Goal: Information Seeking & Learning: Learn about a topic

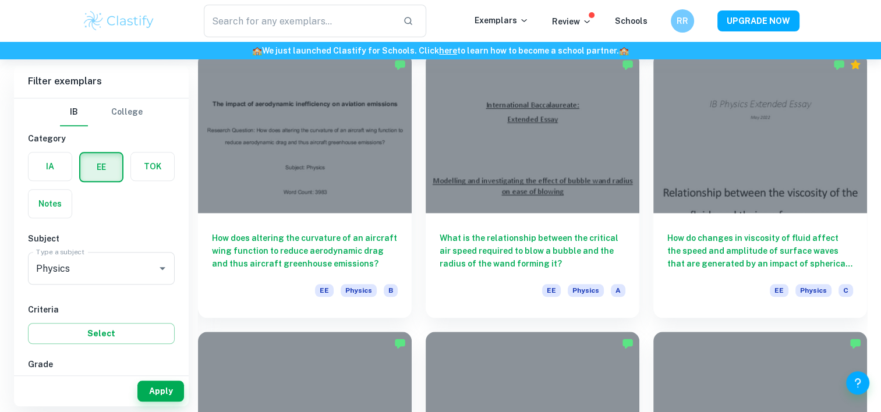
scroll to position [1212, 0]
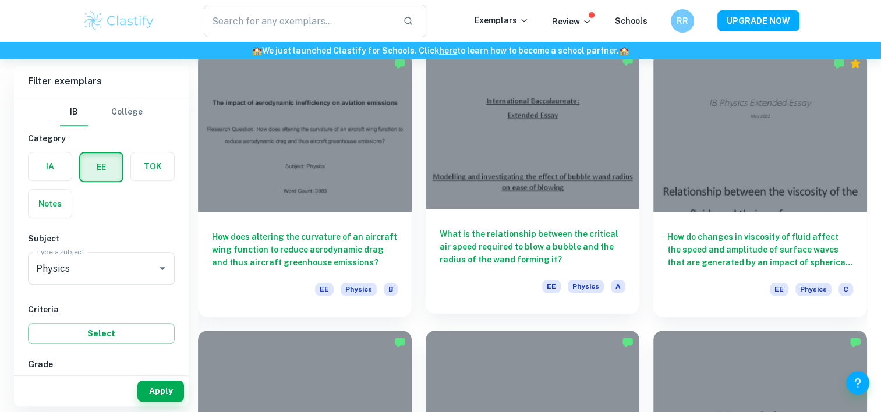
click at [459, 285] on div "EE Physics A" at bounding box center [533, 290] width 186 height 20
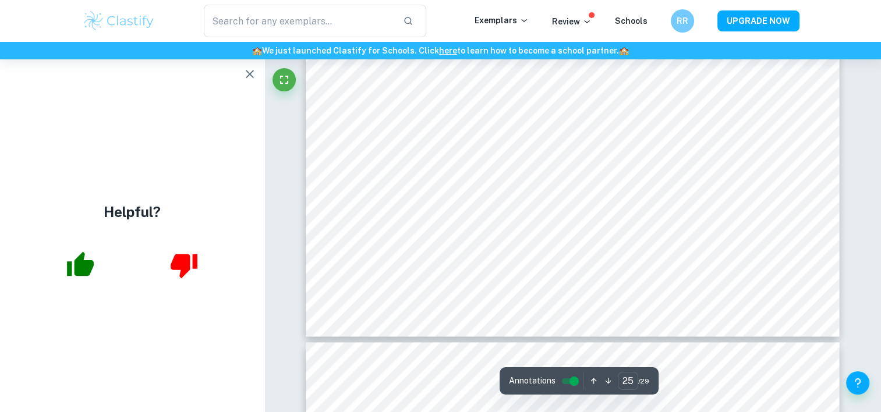
scroll to position [19173, 0]
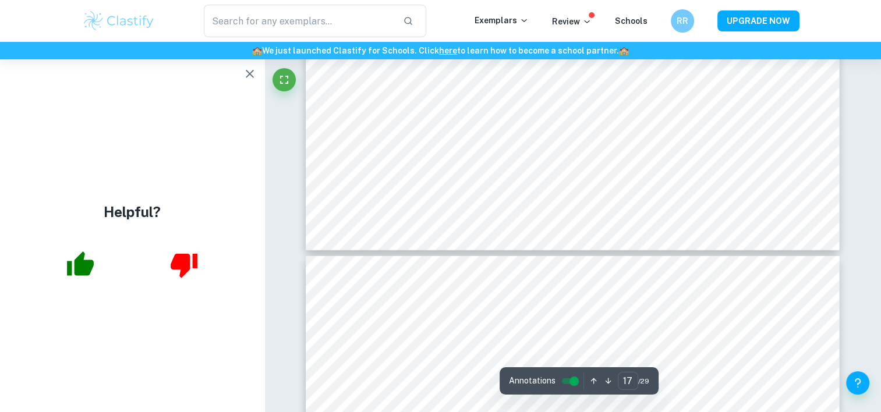
type input "16"
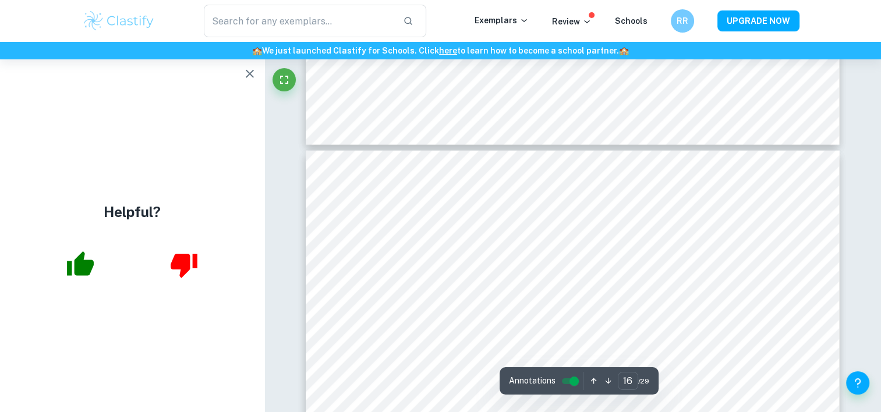
scroll to position [11656, 0]
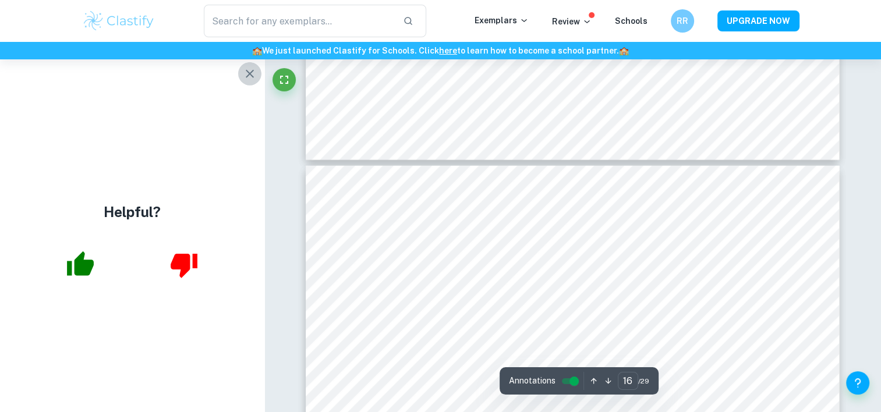
click at [247, 72] on icon "button" at bounding box center [250, 74] width 14 height 14
